Goal: Task Accomplishment & Management: Manage account settings

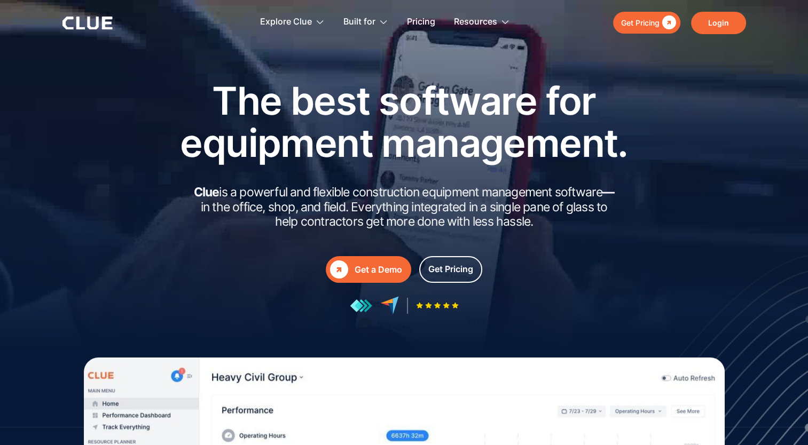
click at [718, 27] on link "Login" at bounding box center [718, 23] width 55 height 22
